Goal: Task Accomplishment & Management: Manage account settings

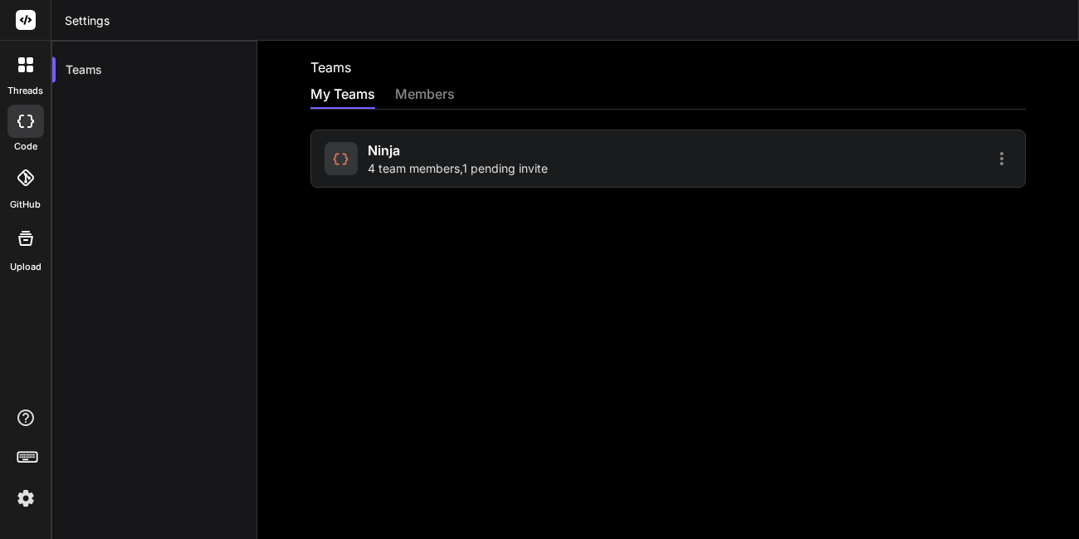
click at [495, 151] on div "Ninja 4 team members , 1 pending invite" at bounding box center [458, 158] width 180 height 37
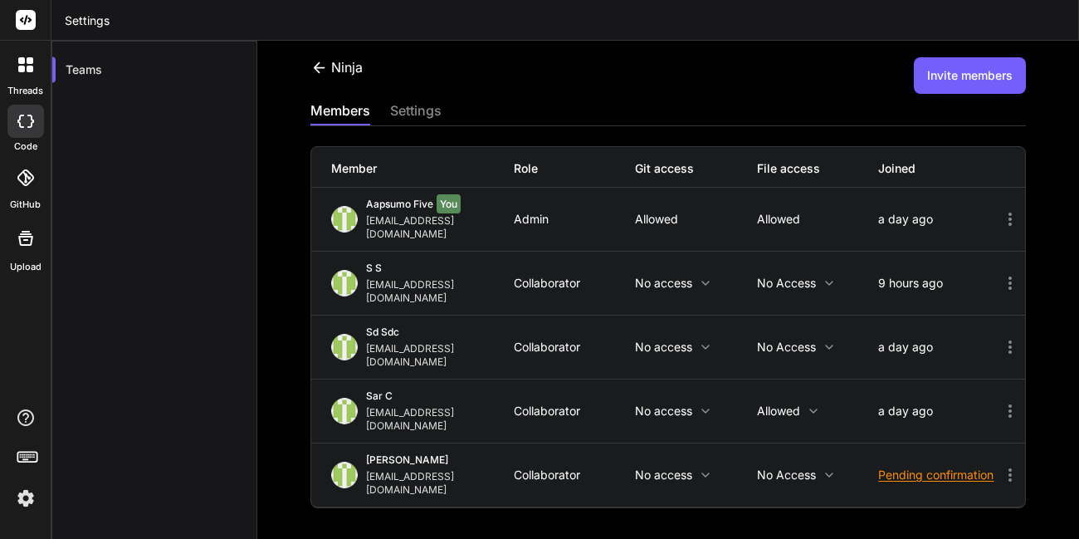
click at [928, 80] on button "Invite members" at bounding box center [970, 75] width 112 height 37
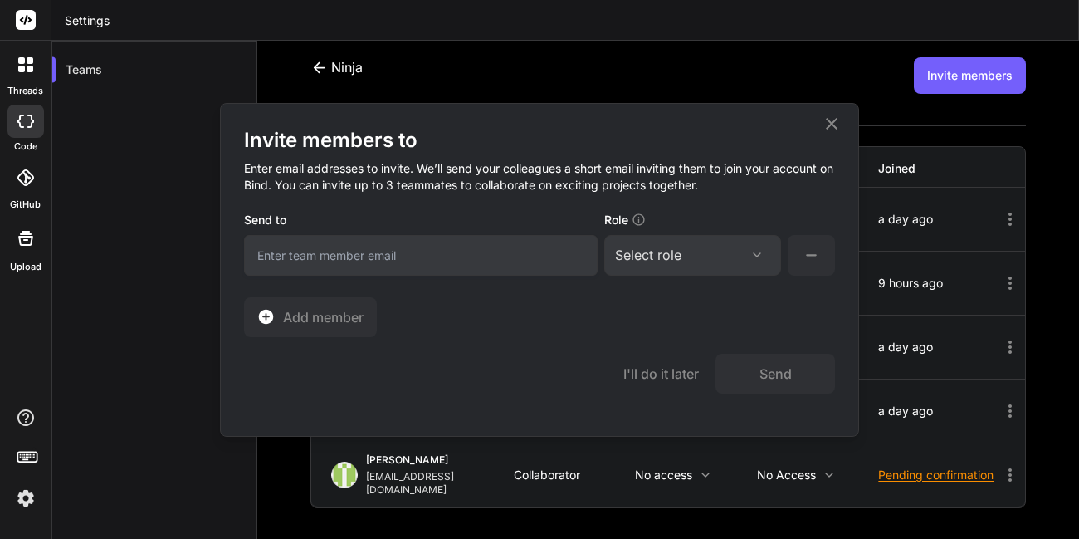
click at [646, 251] on div "Select role" at bounding box center [648, 255] width 66 height 20
click at [645, 355] on div "Collaborator" at bounding box center [692, 365] width 173 height 30
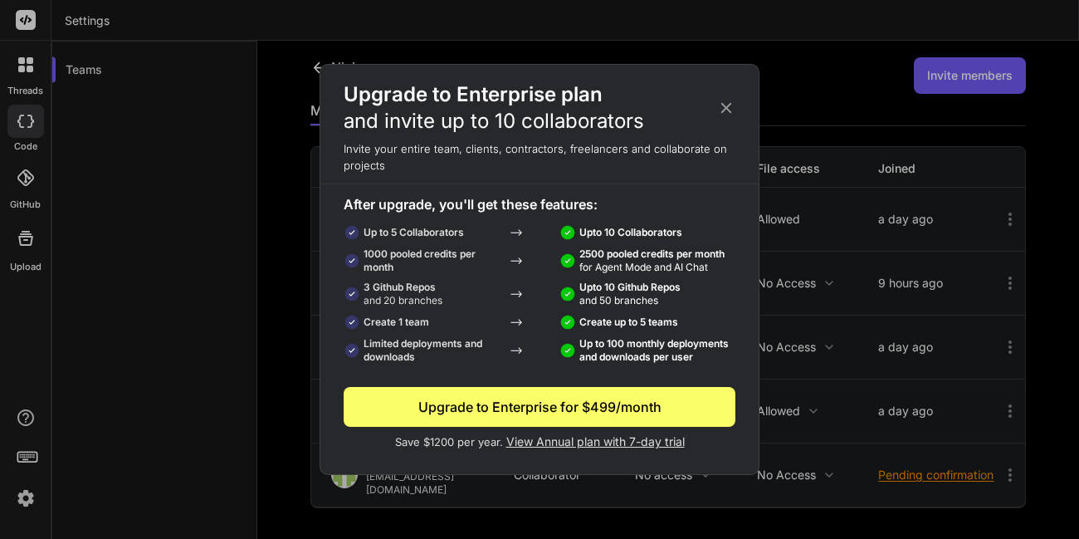
click at [729, 106] on icon at bounding box center [726, 108] width 11 height 11
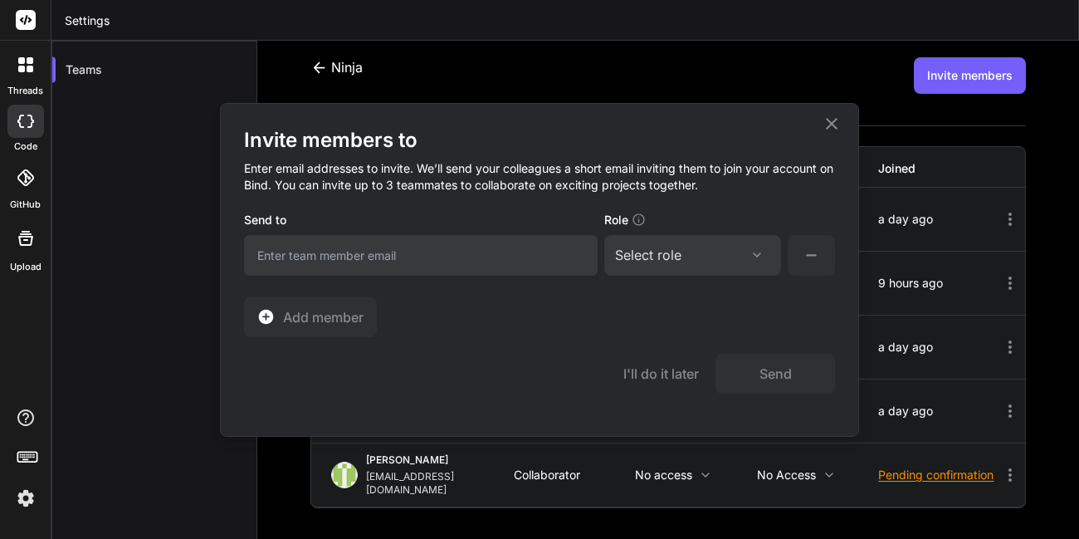
click at [687, 242] on div "Select role Assign Role Admin Collaborator Member" at bounding box center [692, 255] width 177 height 41
click at [691, 257] on div "Select role" at bounding box center [692, 255] width 155 height 20
click at [658, 372] on div "Collaborator" at bounding box center [670, 365] width 66 height 17
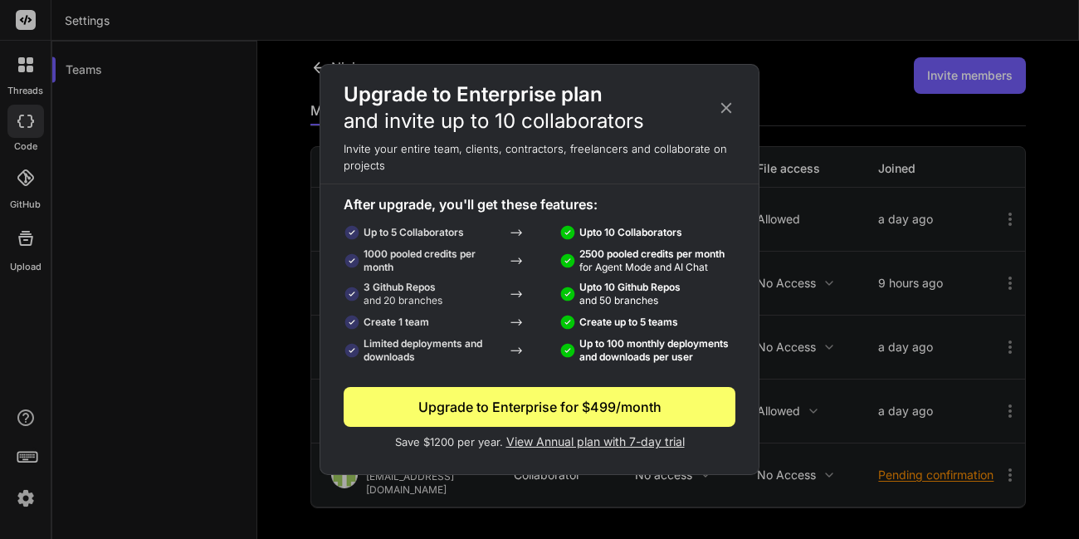
click at [717, 108] on icon at bounding box center [726, 108] width 18 height 18
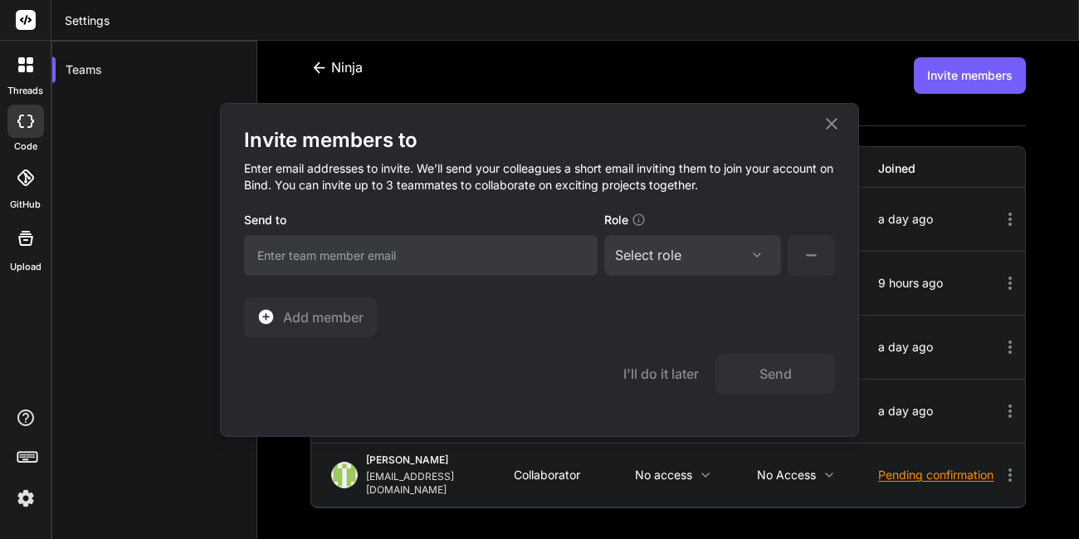
click at [827, 120] on icon at bounding box center [832, 124] width 20 height 20
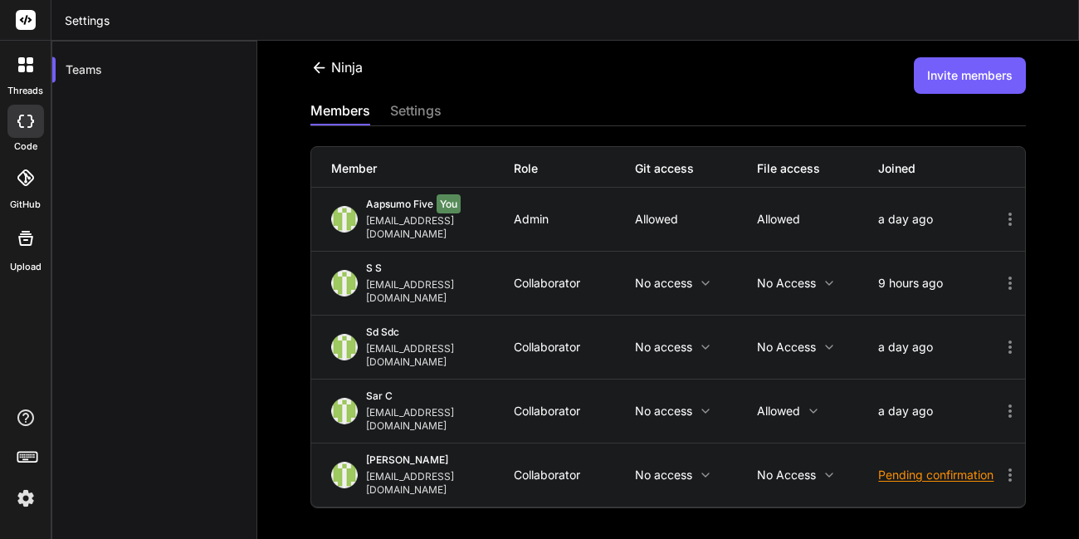
click at [937, 86] on button "Invite members" at bounding box center [970, 75] width 112 height 37
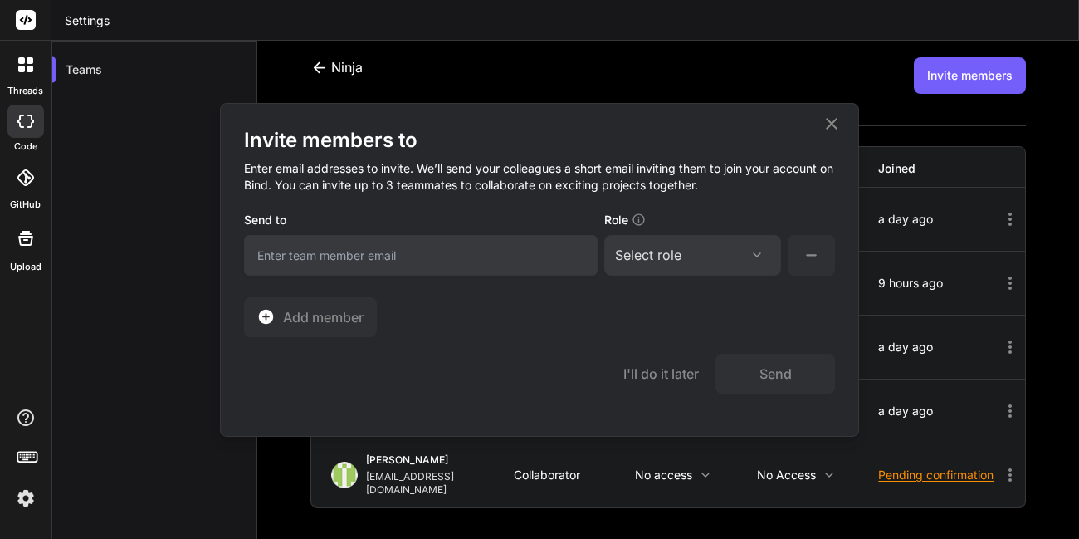
click at [815, 271] on button at bounding box center [811, 255] width 47 height 41
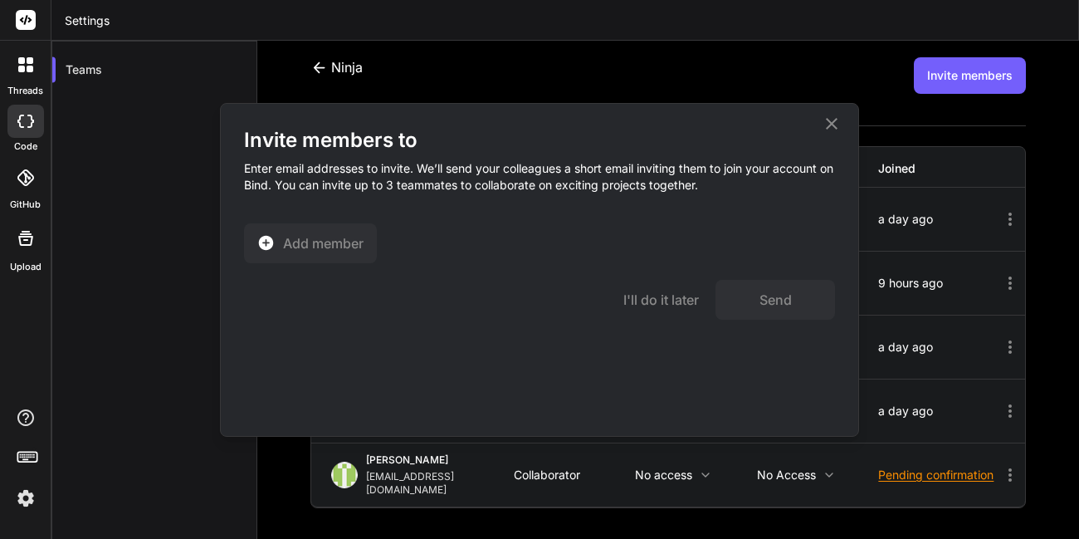
click at [829, 129] on icon at bounding box center [832, 124] width 20 height 20
